Goal: Navigation & Orientation: Understand site structure

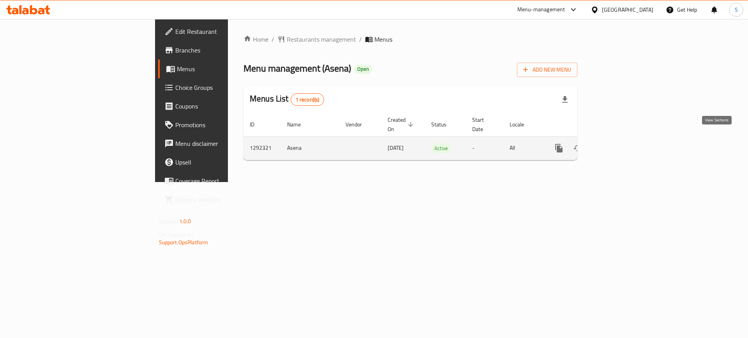
click at [619, 144] on icon "enhanced table" at bounding box center [614, 148] width 9 height 9
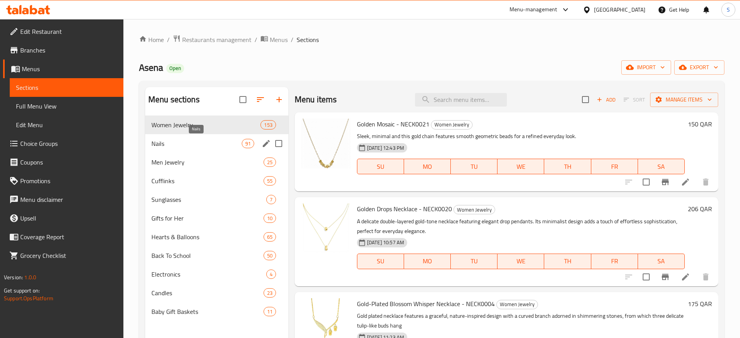
drag, startPoint x: 176, startPoint y: 142, endPoint x: 182, endPoint y: 164, distance: 23.1
click at [176, 142] on span "Nails" at bounding box center [196, 143] width 90 height 9
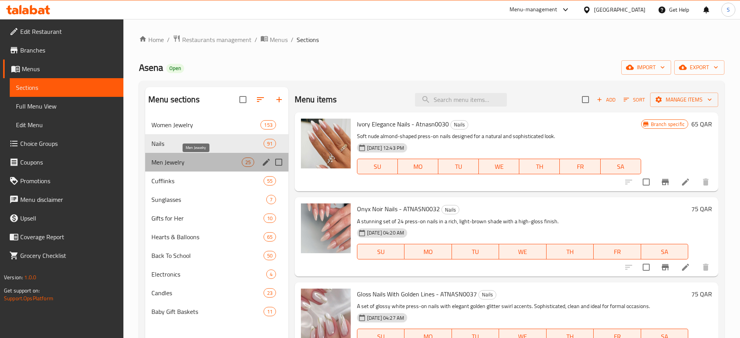
click at [182, 164] on span "Men Jewelry" at bounding box center [196, 162] width 90 height 9
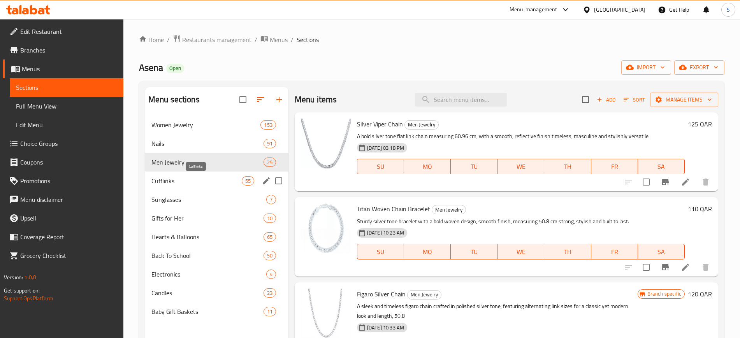
click at [187, 179] on span "Cufflinks" at bounding box center [196, 180] width 90 height 9
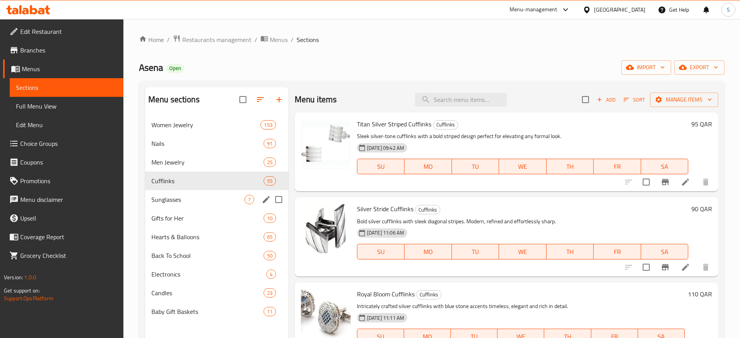
click at [179, 206] on div "Sunglasses 7" at bounding box center [216, 199] width 143 height 19
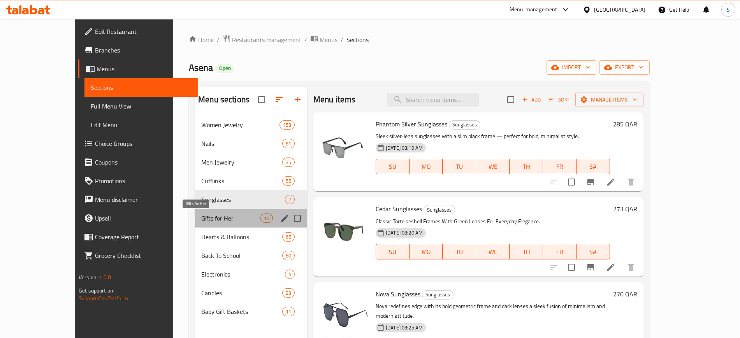
click at [201, 222] on span "Gifts for Her" at bounding box center [230, 218] width 59 height 9
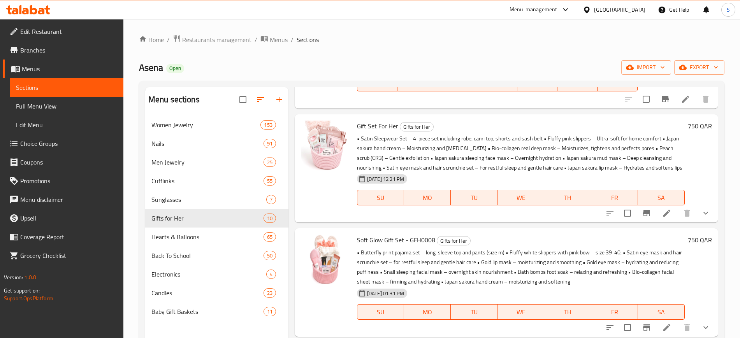
scroll to position [487, 0]
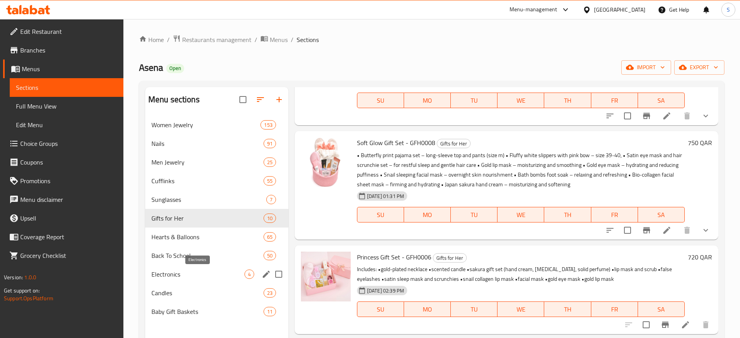
click at [172, 276] on span "Electronics" at bounding box center [197, 274] width 93 height 9
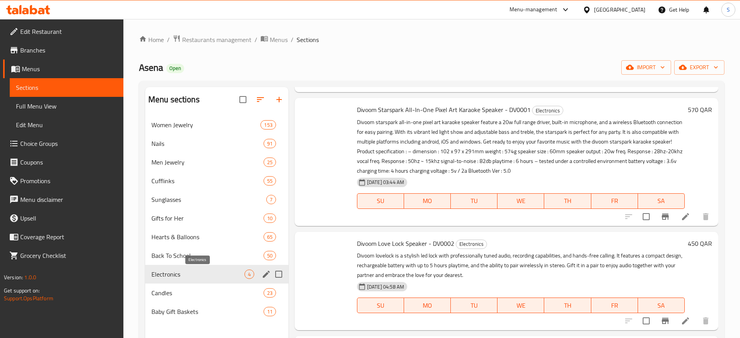
scroll to position [109, 0]
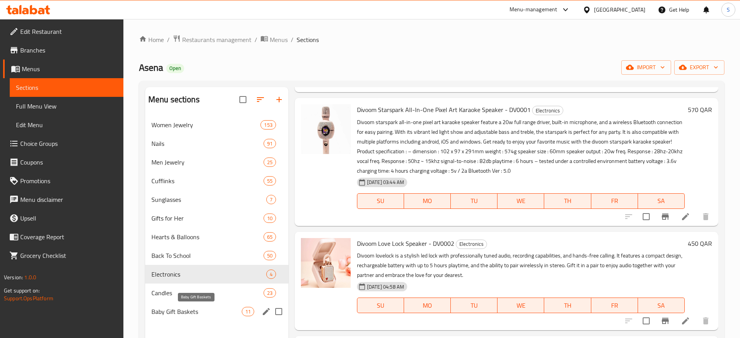
click at [179, 313] on span "Baby Gift Baskets" at bounding box center [196, 311] width 90 height 9
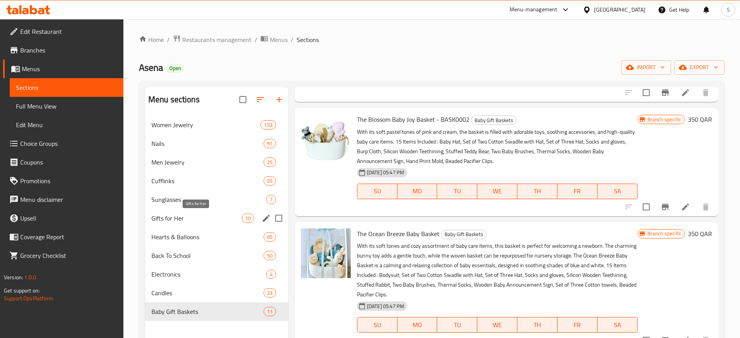
click at [211, 222] on span "Gifts for Her" at bounding box center [196, 218] width 90 height 9
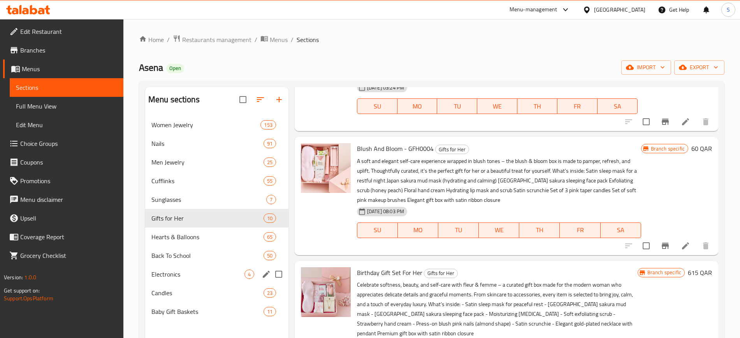
click at [185, 273] on span "Electronics" at bounding box center [197, 274] width 93 height 9
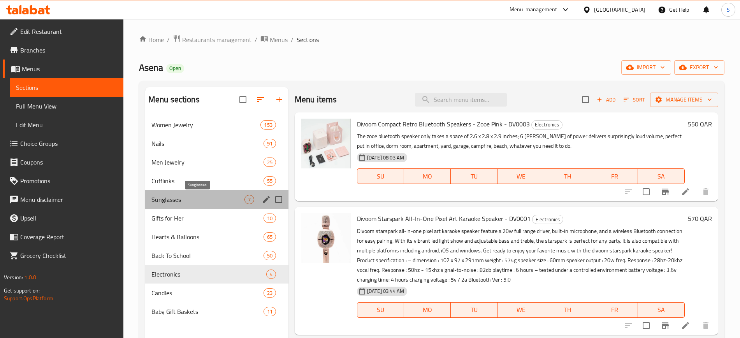
click at [163, 203] on span "Sunglasses" at bounding box center [197, 199] width 93 height 9
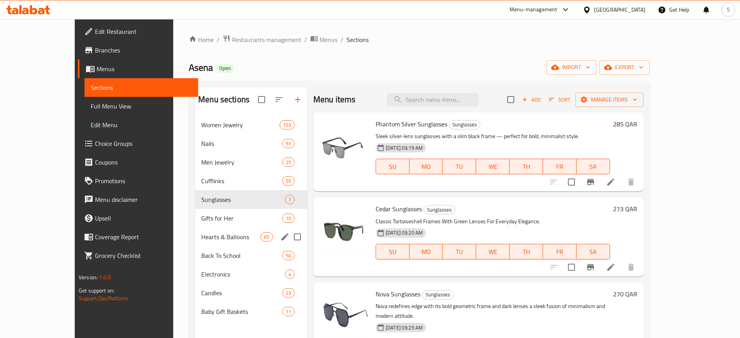
click at [195, 211] on div "Gifts for Her 10" at bounding box center [251, 218] width 112 height 19
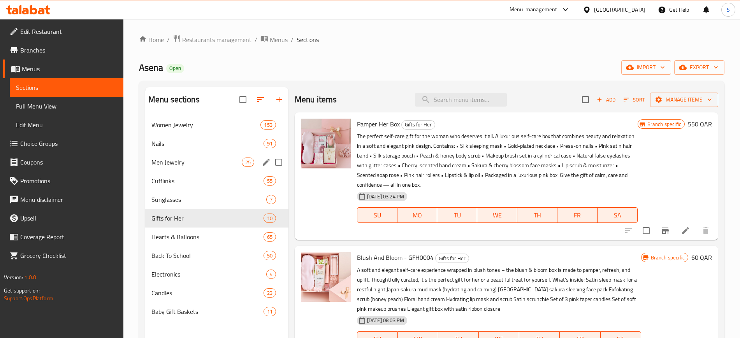
click at [169, 168] on div "Men Jewelry 25" at bounding box center [216, 162] width 143 height 19
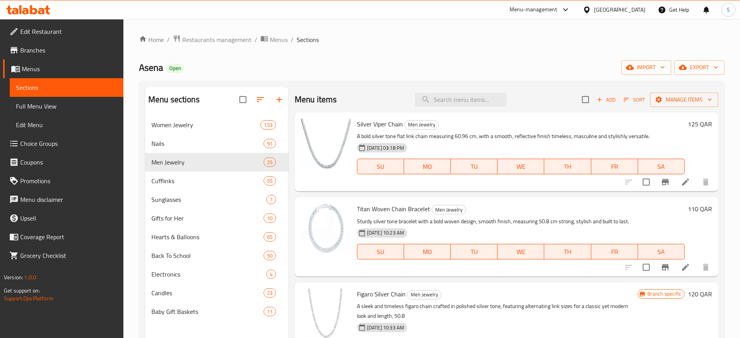
click at [280, 65] on div "Asena Open import export" at bounding box center [432, 67] width 586 height 14
click at [212, 67] on div "Asena Open import export" at bounding box center [432, 67] width 586 height 14
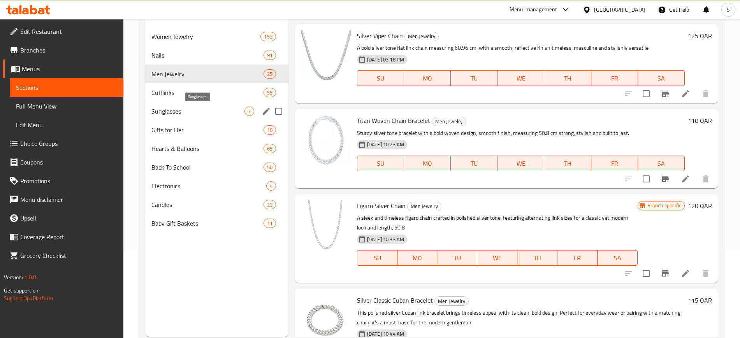
scroll to position [97, 0]
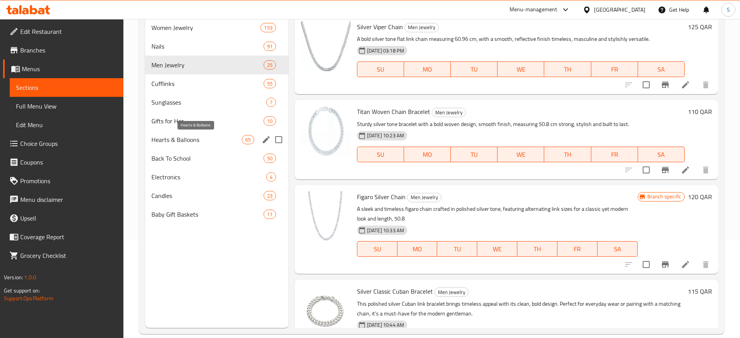
click at [182, 138] on span "Hearts & Balloons" at bounding box center [196, 139] width 90 height 9
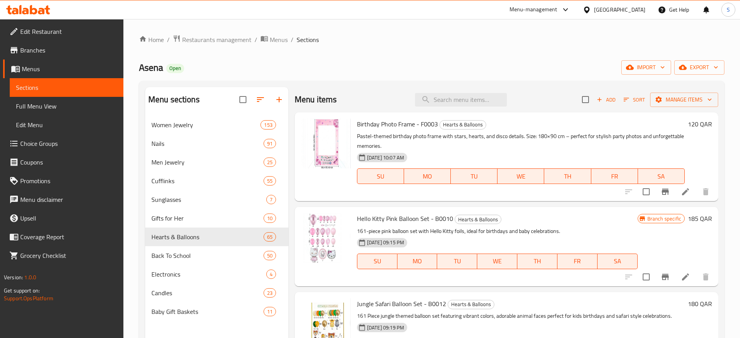
click at [431, 67] on div "Asena Open import export" at bounding box center [432, 67] width 586 height 14
click at [132, 211] on div "Home / Restaurants management / Menus / Sections Asena Open import export Menu …" at bounding box center [431, 233] width 617 height 428
click at [413, 74] on div "Asena Open import export" at bounding box center [432, 67] width 586 height 14
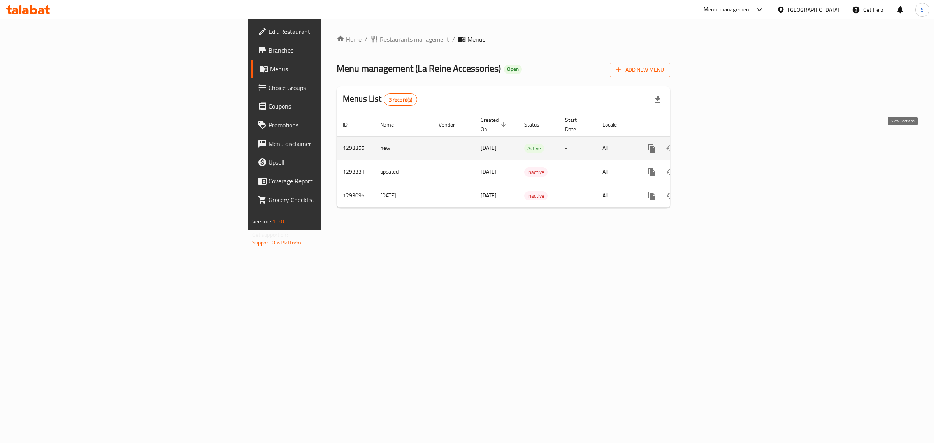
click at [713, 144] on icon "enhanced table" at bounding box center [708, 148] width 9 height 9
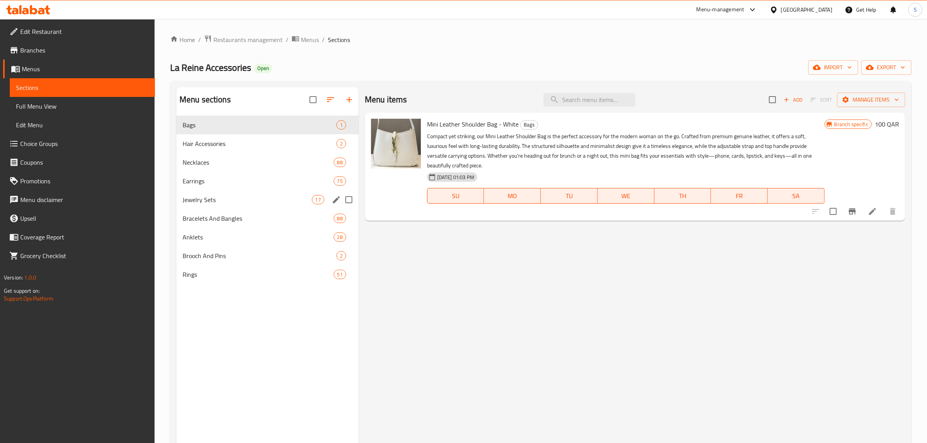
click at [224, 178] on span "Earrings" at bounding box center [258, 180] width 151 height 9
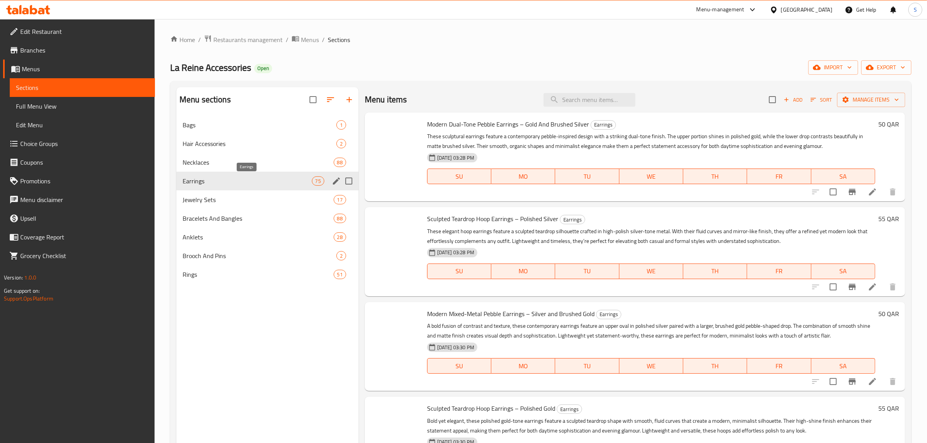
click at [219, 150] on div "Hair Accessories 2" at bounding box center [267, 143] width 182 height 19
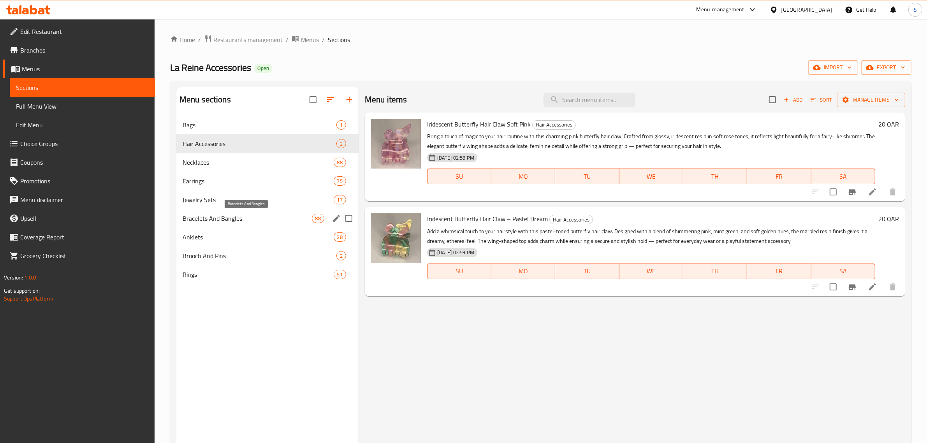
click at [187, 223] on span "Bracelets And Bangles" at bounding box center [247, 218] width 129 height 9
click at [191, 248] on div "Brooch And Pins 2" at bounding box center [267, 255] width 182 height 19
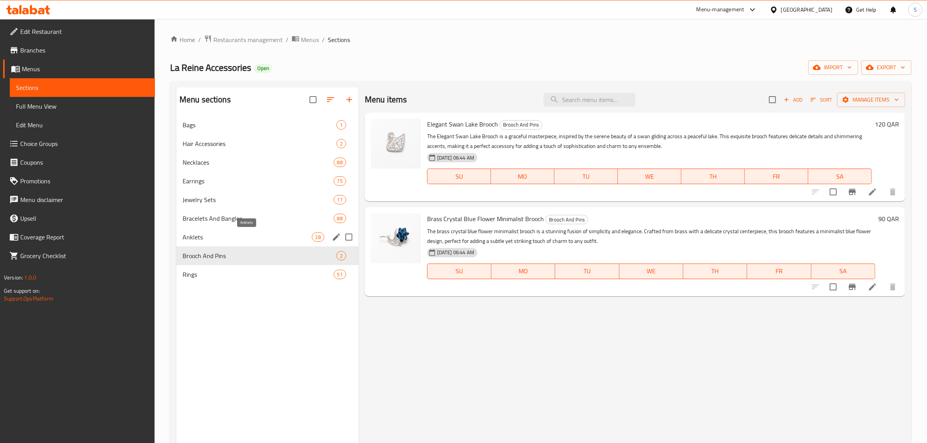
click at [195, 238] on span "Anklets" at bounding box center [247, 236] width 129 height 9
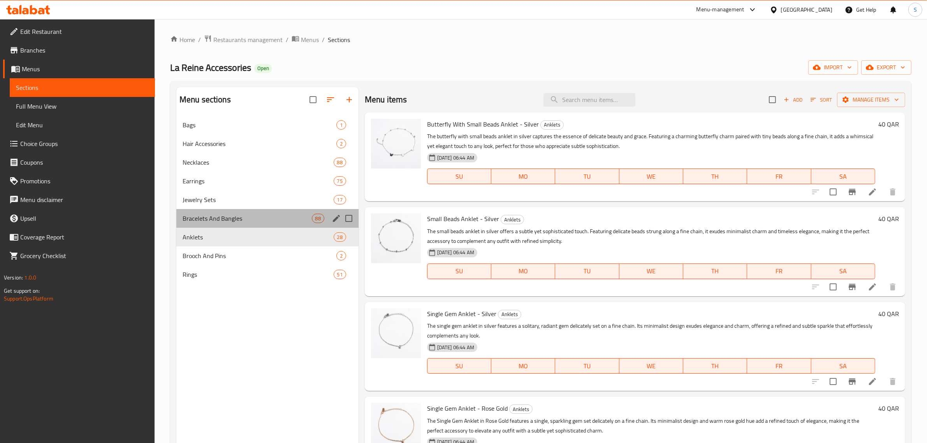
click at [200, 225] on div "Bracelets And Bangles 88" at bounding box center [267, 218] width 182 height 19
